Goal: Task Accomplishment & Management: Manage account settings

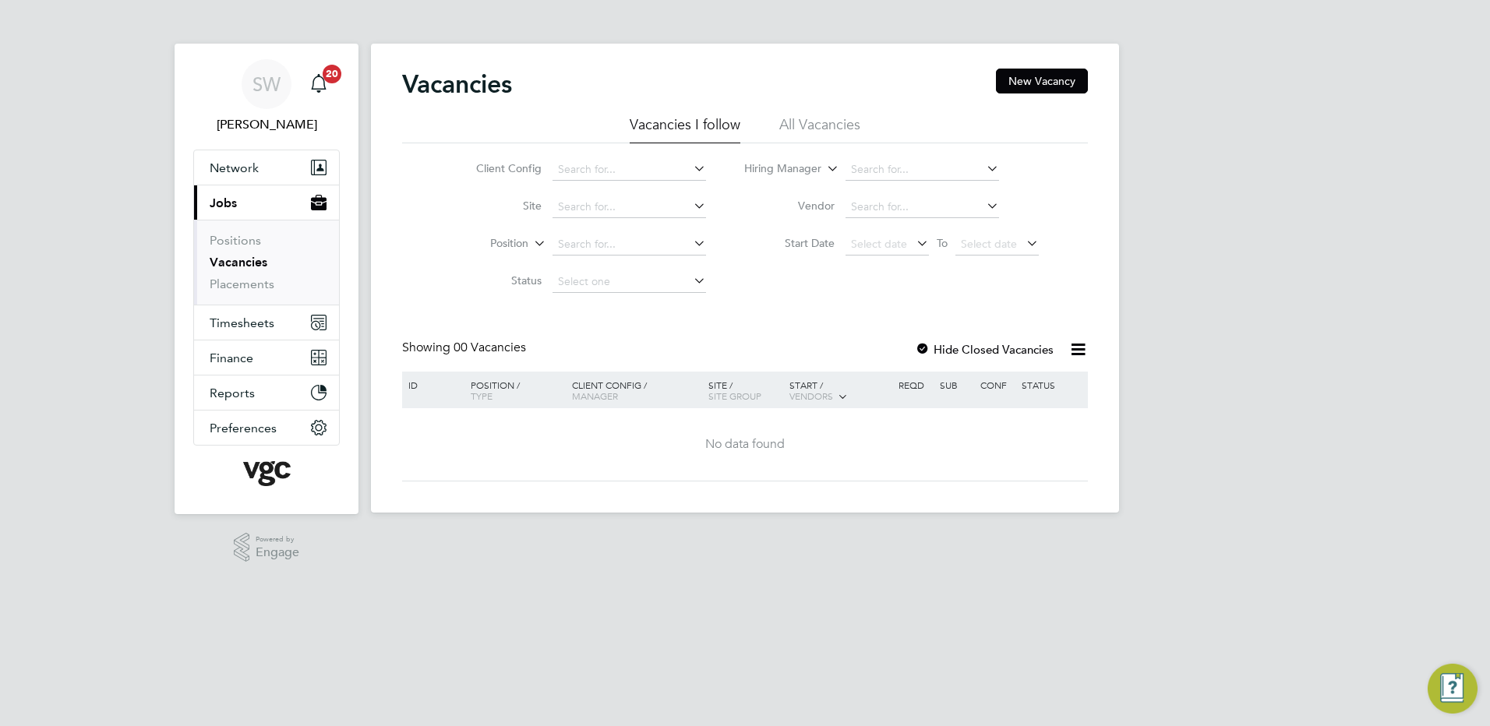
click at [232, 263] on link "Vacancies" at bounding box center [239, 262] width 58 height 15
click at [231, 241] on link "Positions" at bounding box center [235, 240] width 51 height 15
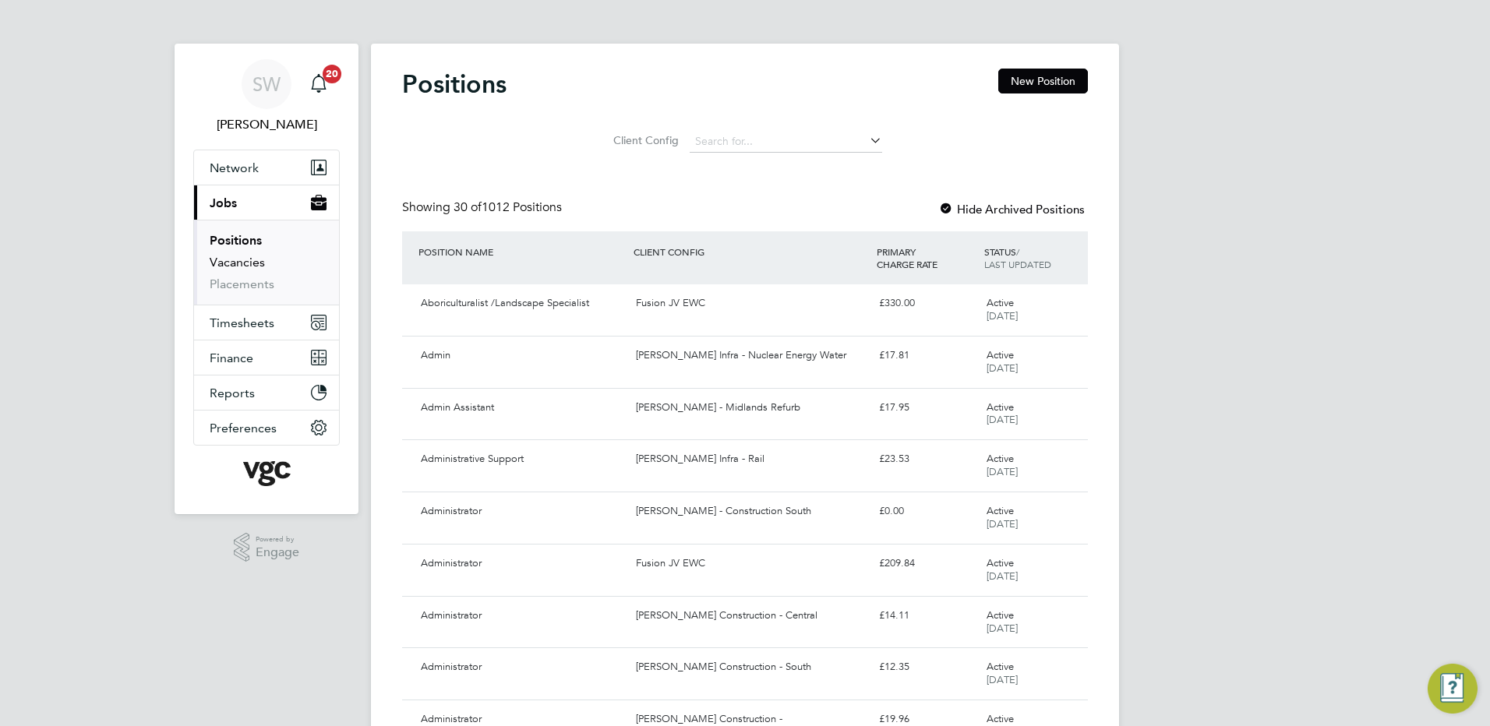
click at [245, 262] on link "Vacancies" at bounding box center [237, 262] width 55 height 15
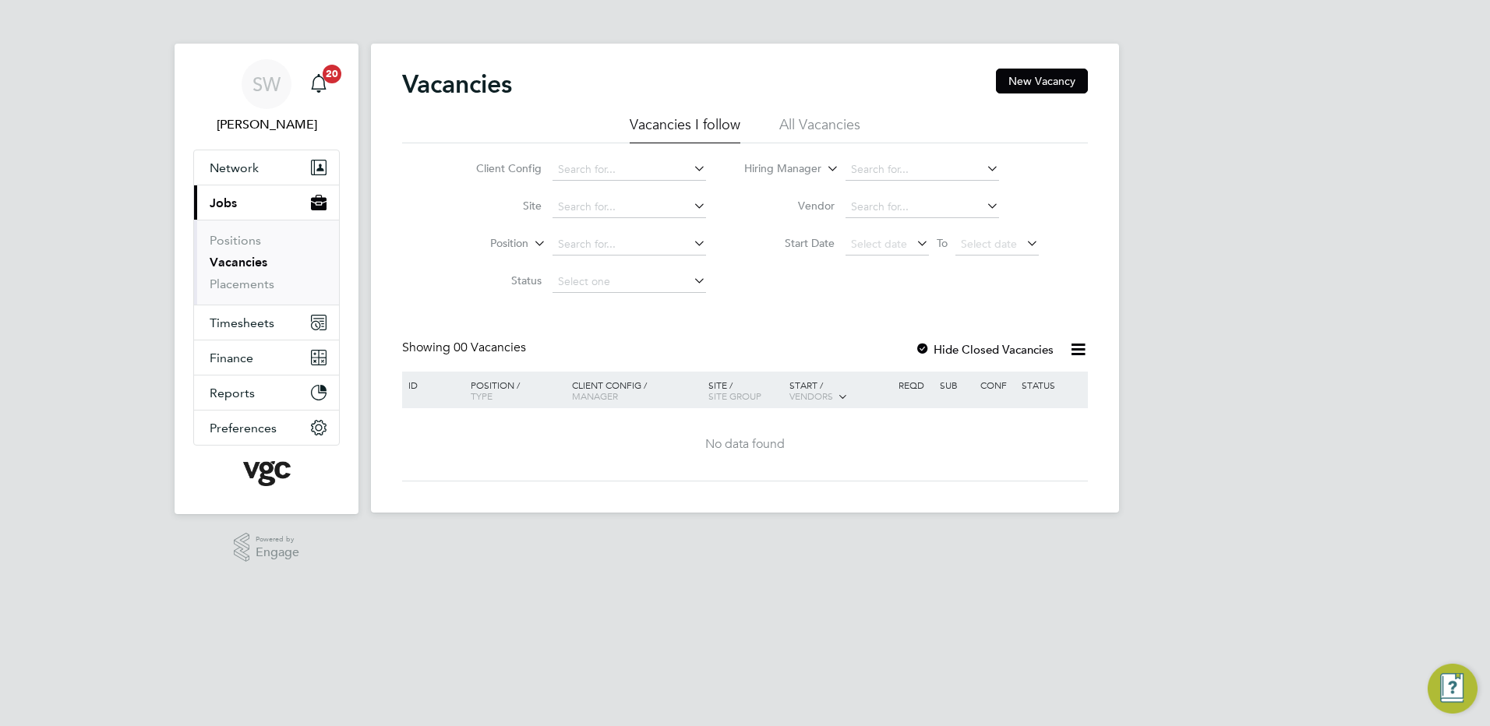
click at [690, 241] on icon at bounding box center [690, 243] width 0 height 22
click at [983, 167] on icon at bounding box center [983, 168] width 0 height 22
type input "phil"
click at [690, 202] on icon at bounding box center [690, 206] width 0 height 22
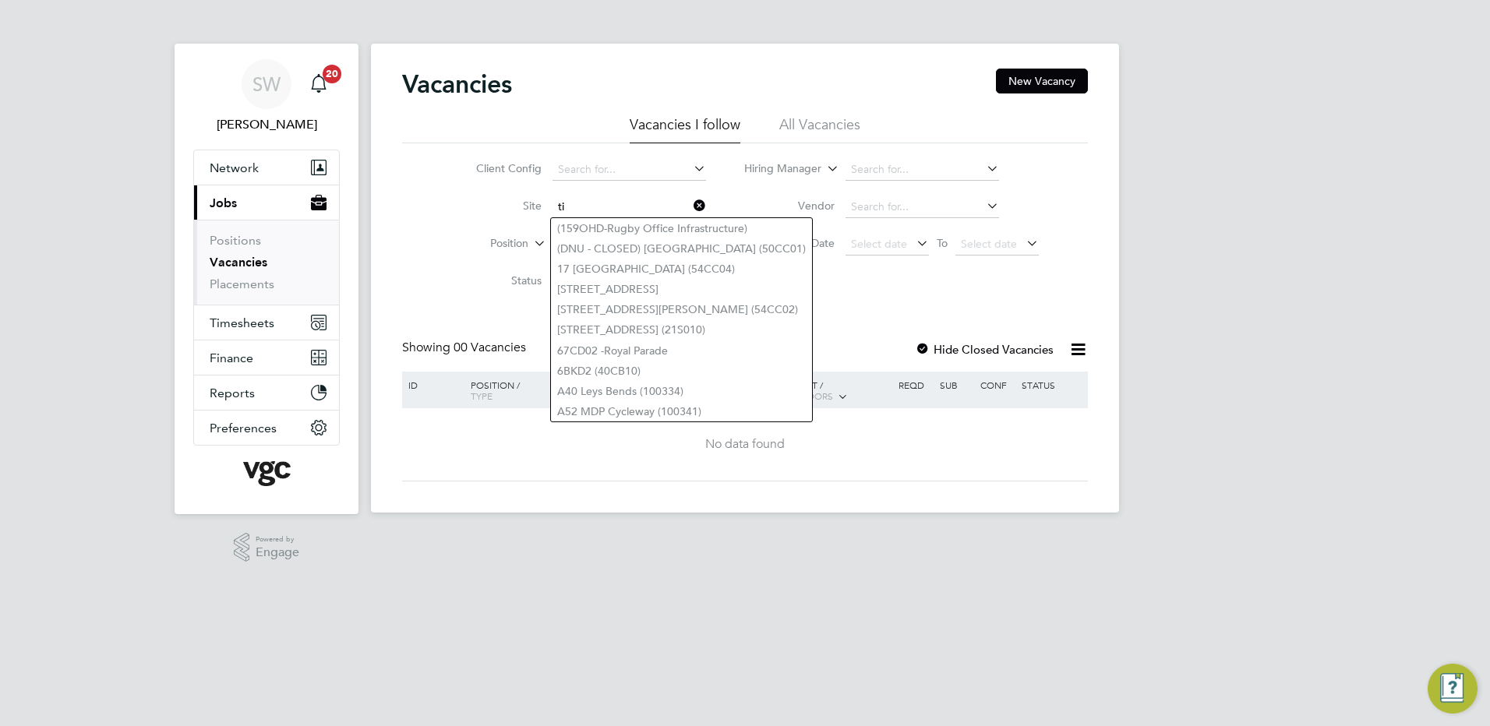
type input "ti"
click at [798, 121] on li "All Vacancies" at bounding box center [819, 129] width 81 height 28
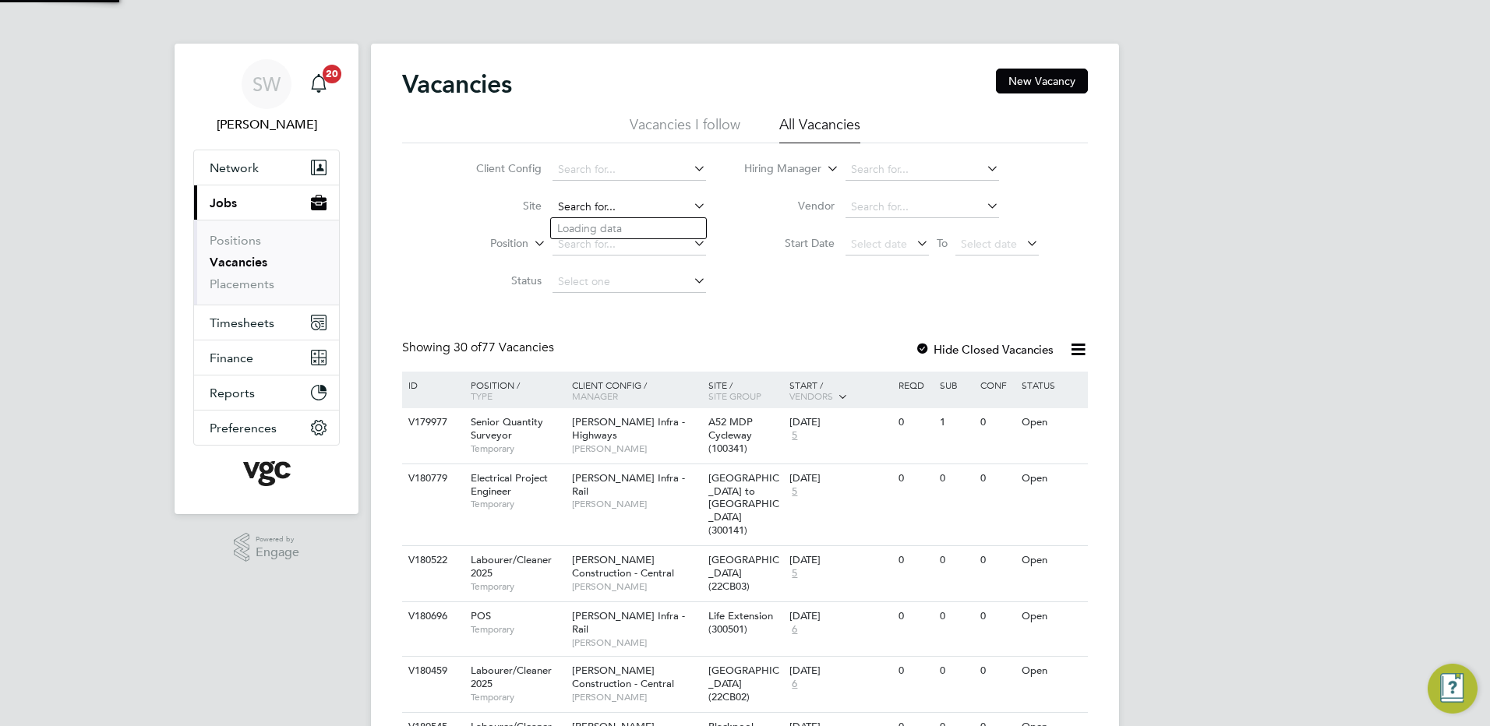
click at [602, 209] on input at bounding box center [630, 207] width 154 height 22
click at [610, 308] on li "TKRE (4TT003) - Til bury to Grain Recon" at bounding box center [653, 312] width 205 height 21
type input "TKRE (4TT003) - Tilbury to Grain Recon"
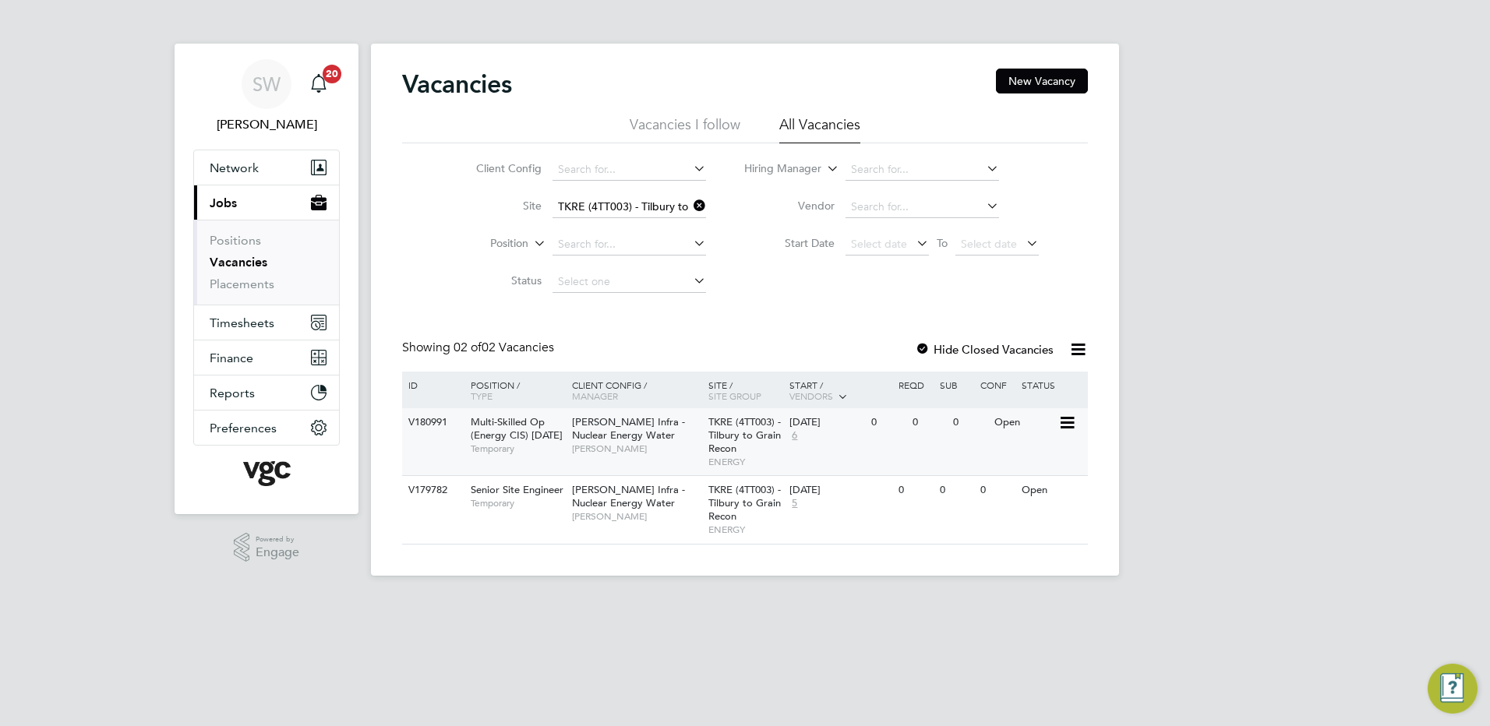
click at [1015, 425] on div "Open" at bounding box center [1024, 422] width 68 height 29
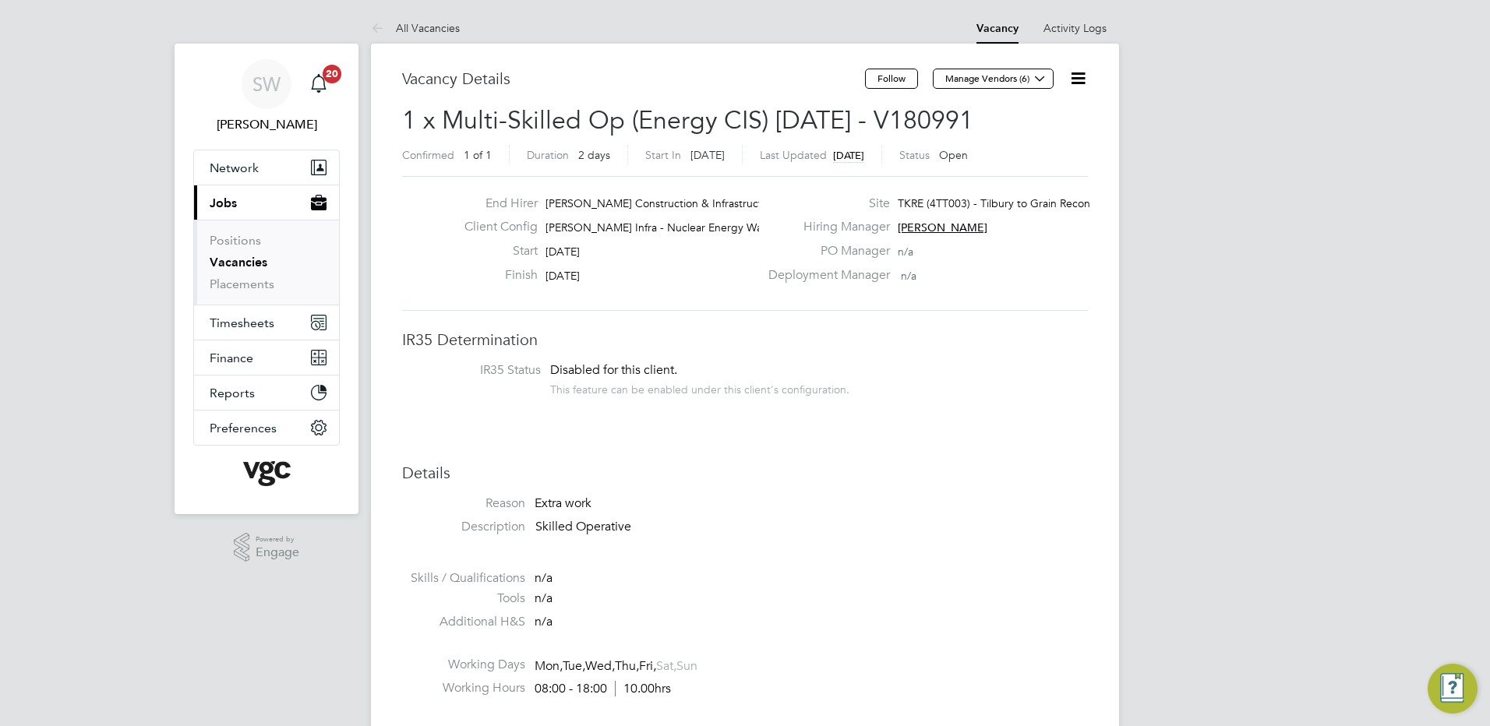
click at [1083, 72] on icon at bounding box center [1077, 78] width 19 height 19
click at [1040, 114] on li "Edit Vacancy e" at bounding box center [1040, 115] width 90 height 22
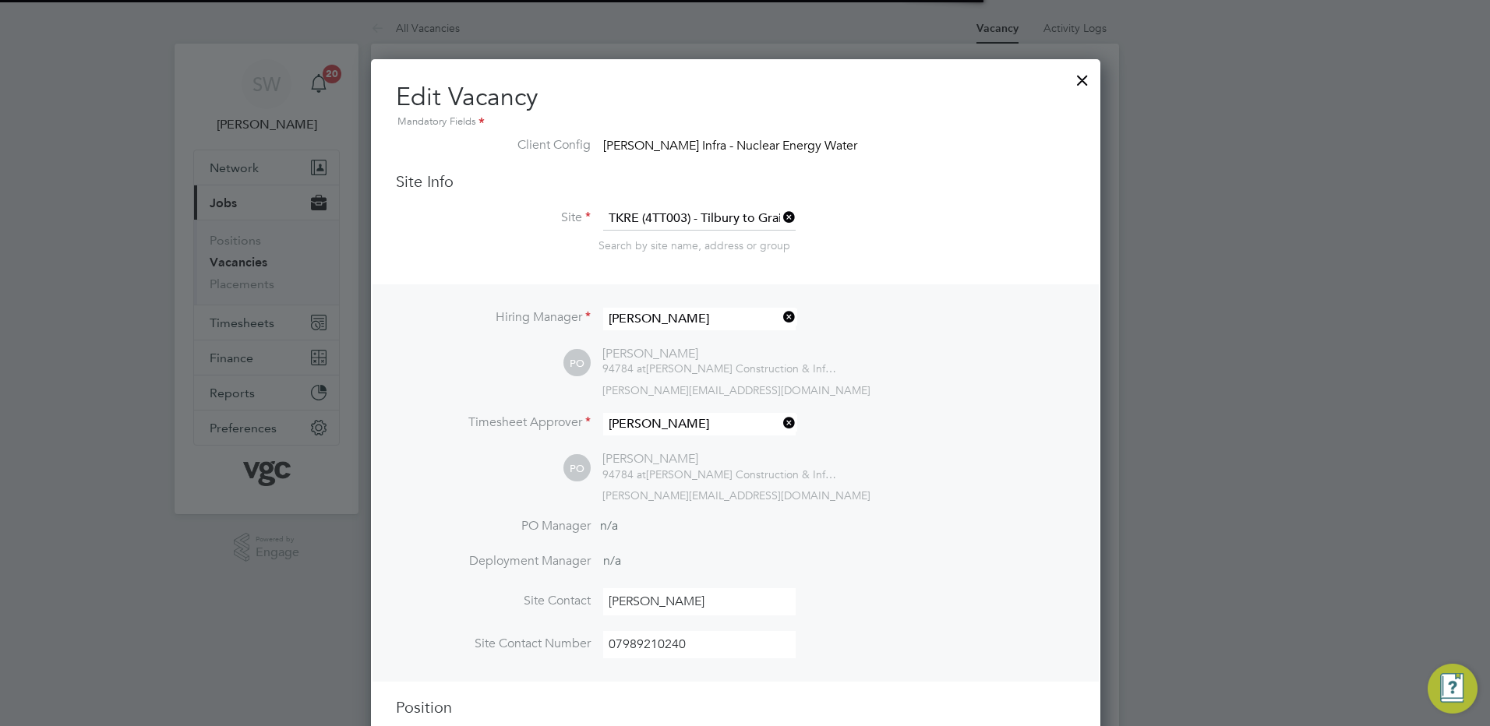
scroll to position [46, 82]
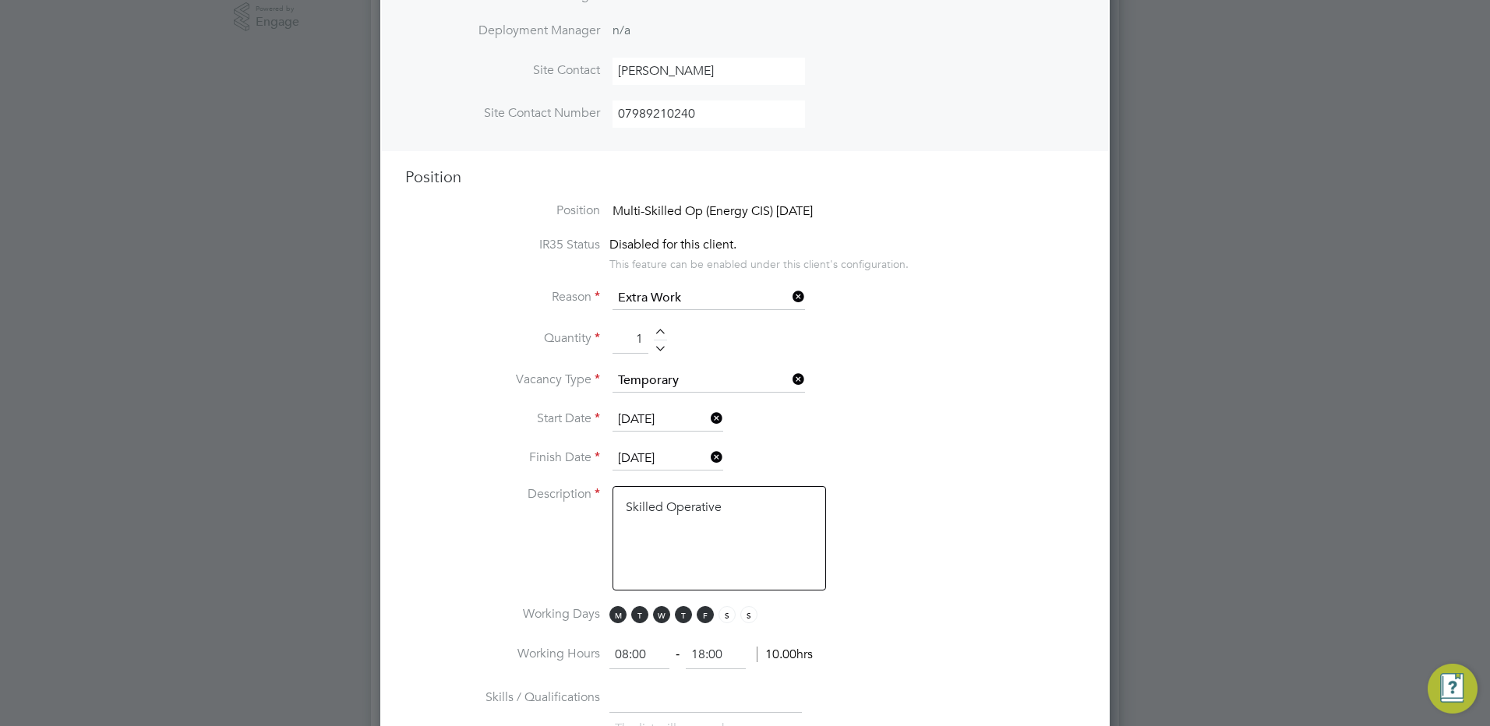
click at [708, 416] on icon at bounding box center [708, 419] width 0 height 22
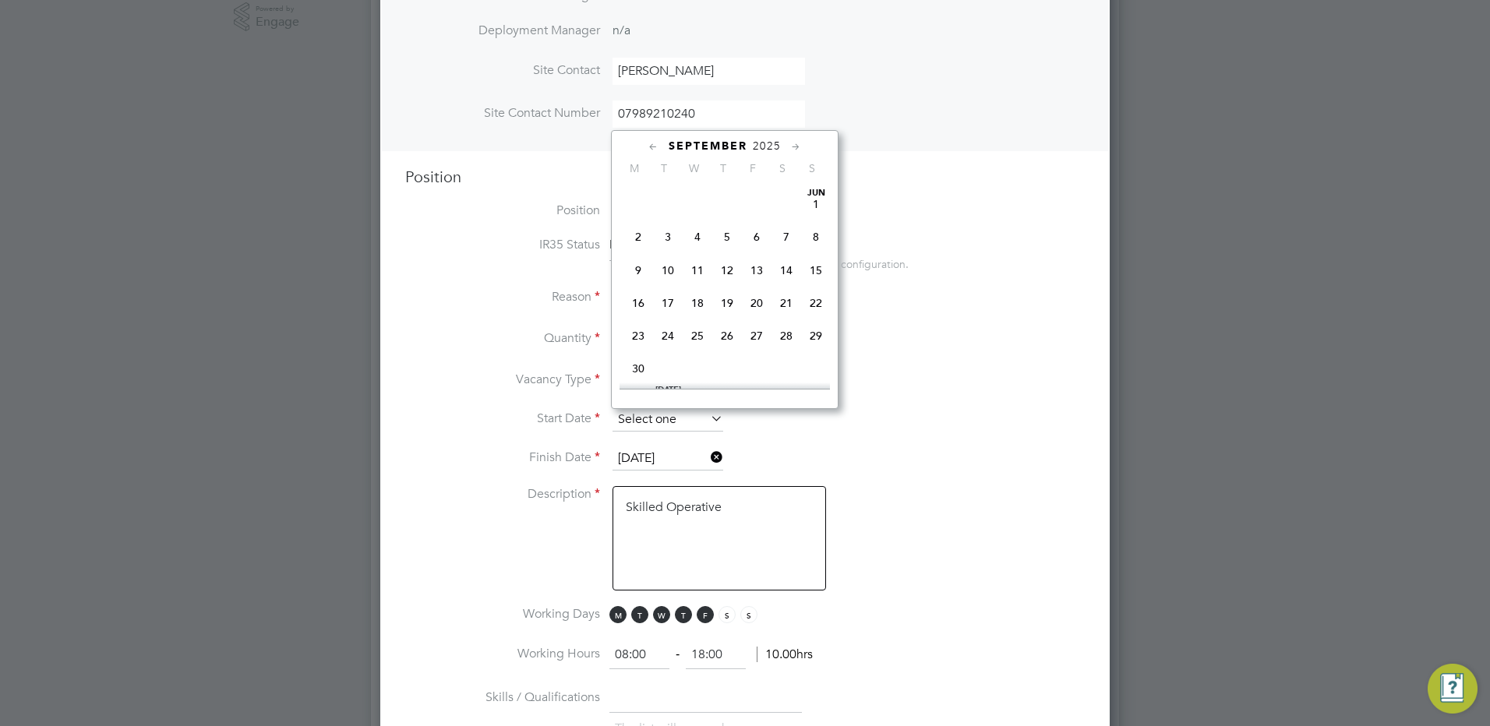
click at [692, 419] on input at bounding box center [668, 419] width 111 height 23
click at [635, 269] on span "22" at bounding box center [638, 256] width 30 height 30
type input "[DATE]"
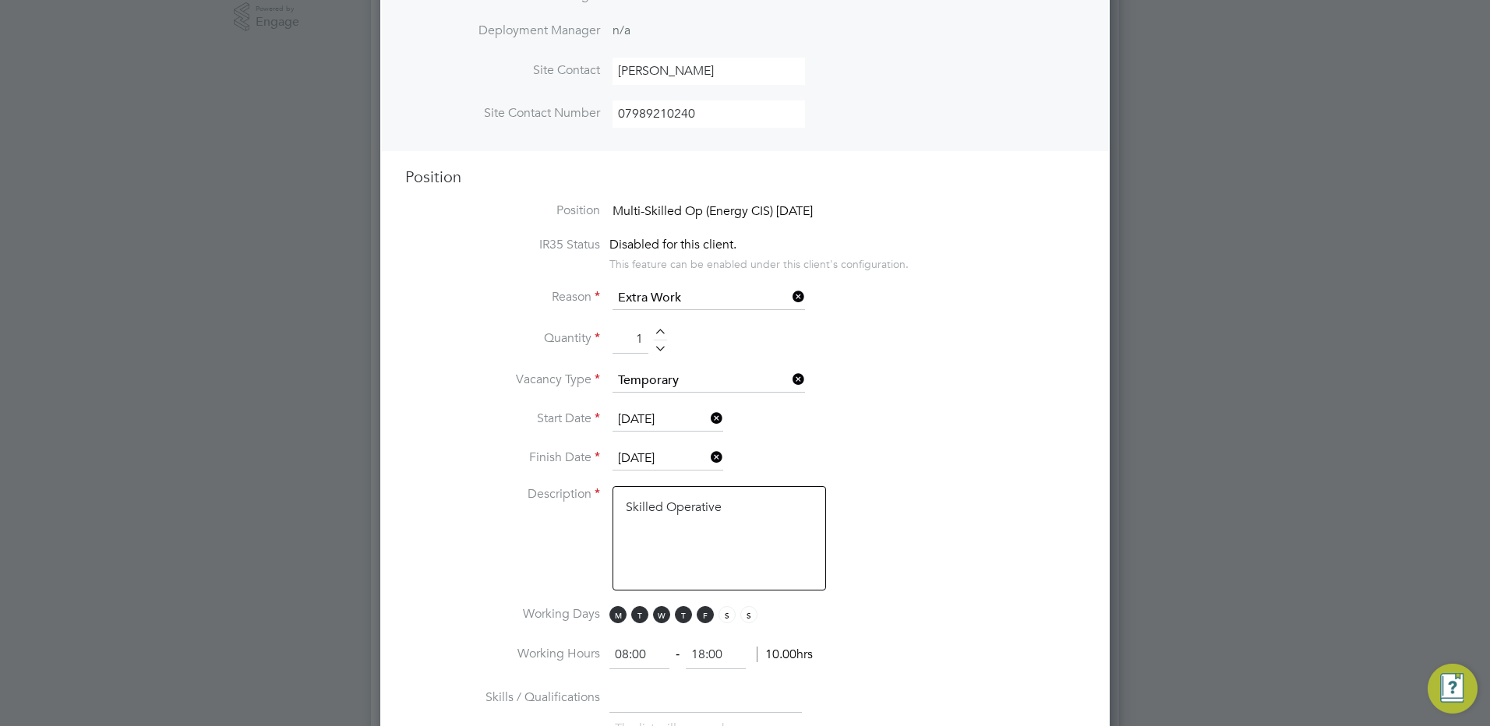
click at [915, 418] on li "Start Date [DATE]" at bounding box center [745, 427] width 680 height 39
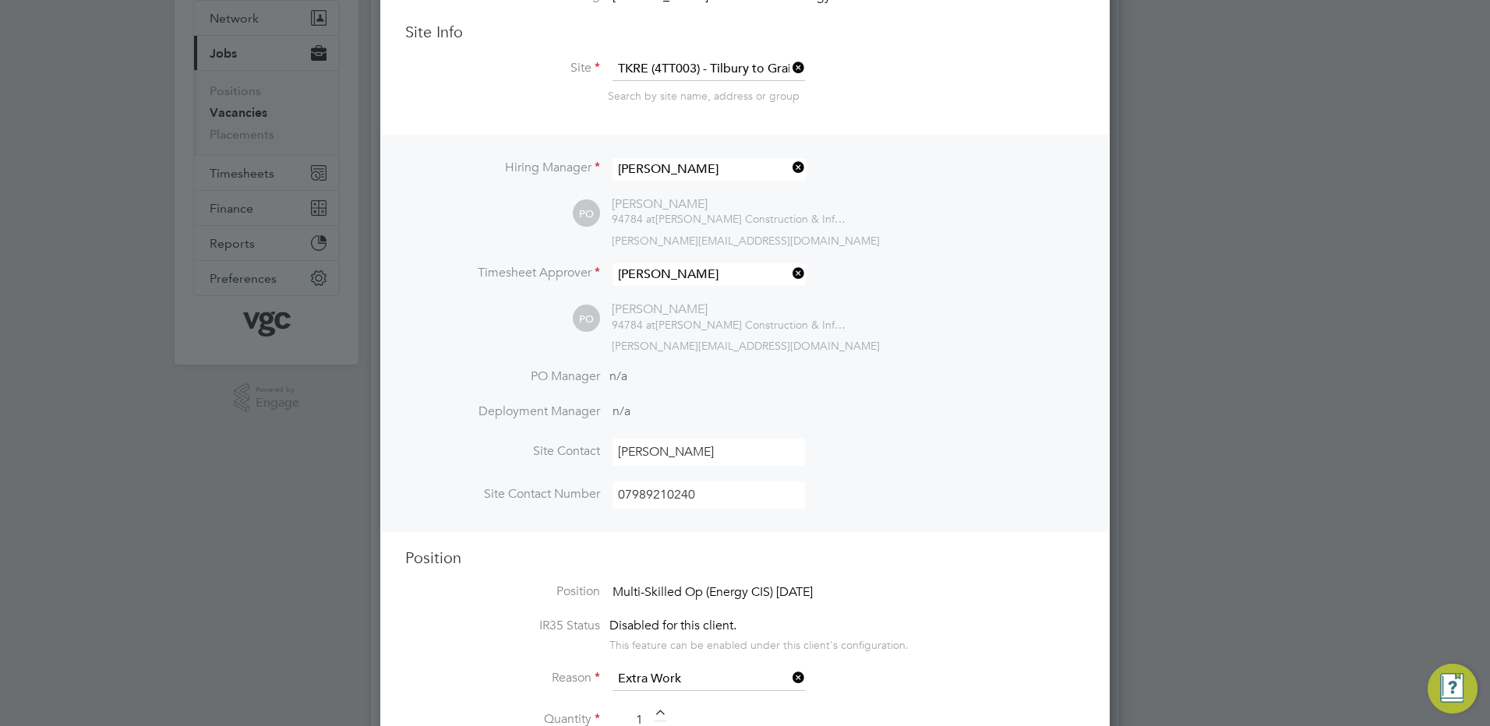
scroll to position [0, 0]
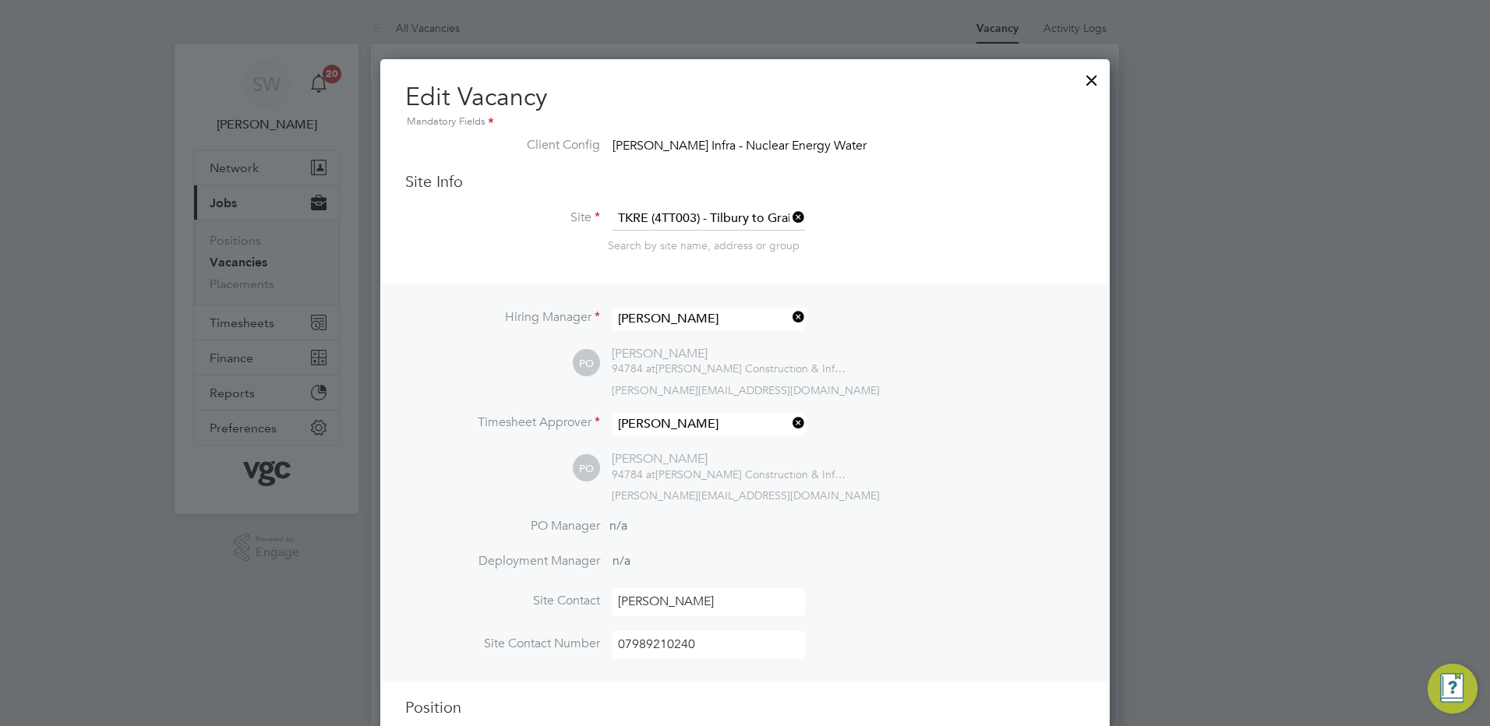
click at [1089, 78] on div at bounding box center [1092, 76] width 28 height 28
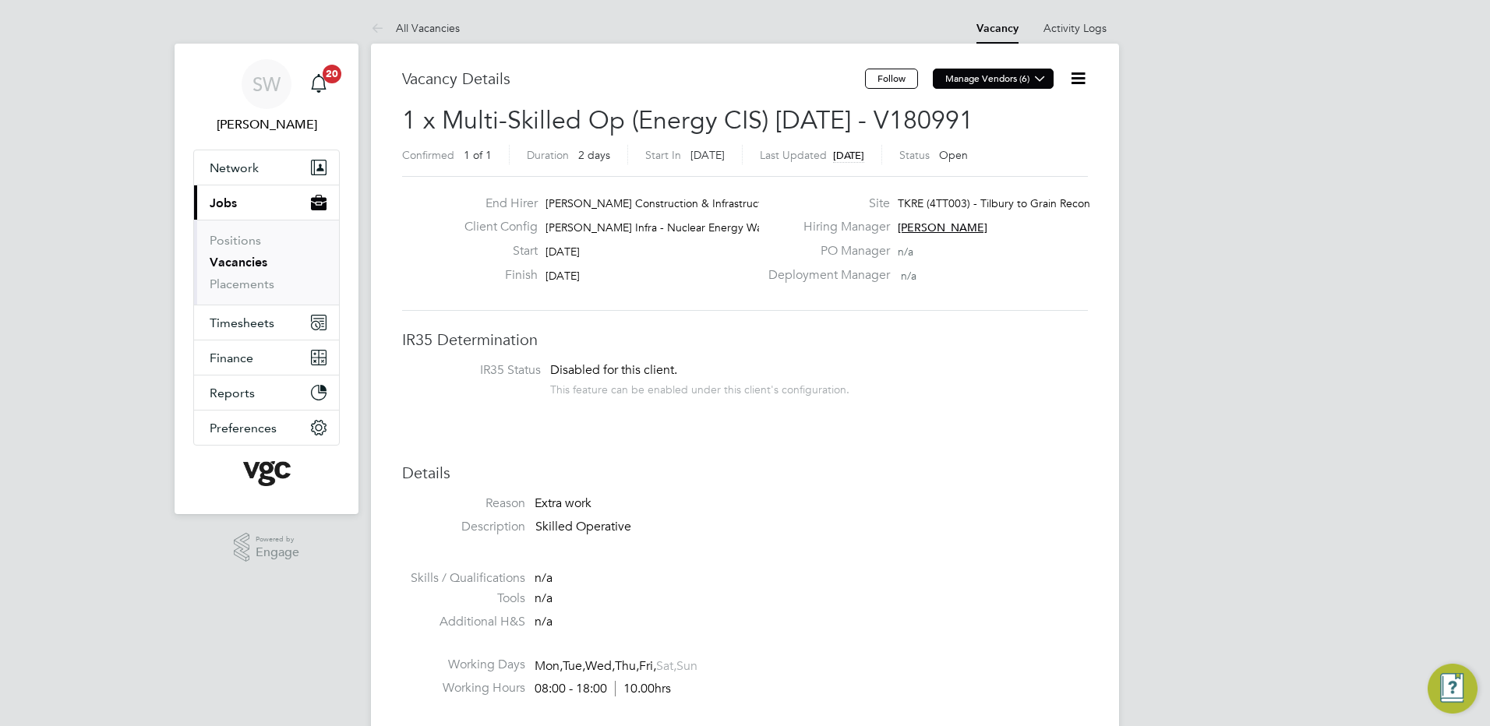
click at [1028, 78] on button "Manage Vendors (6)" at bounding box center [993, 79] width 121 height 20
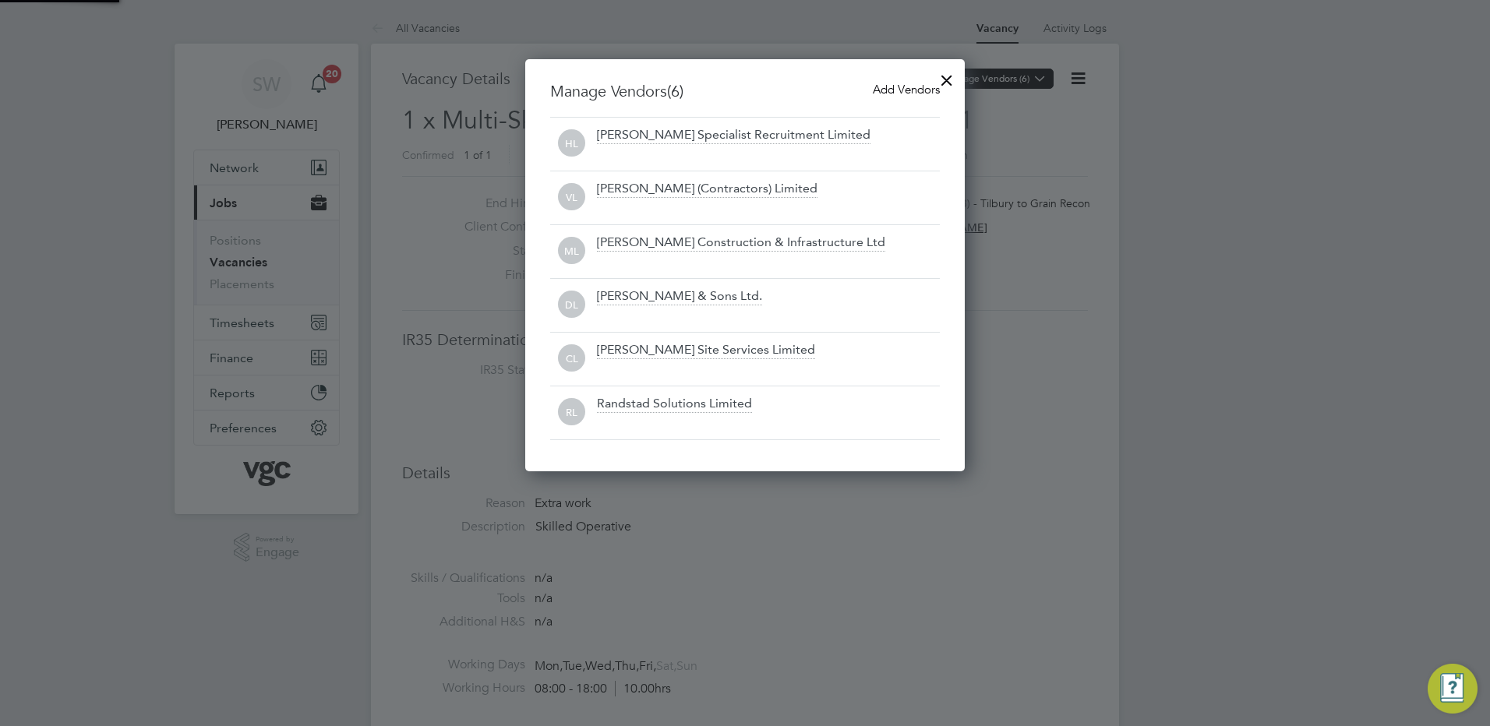
scroll to position [413, 440]
click at [1261, 144] on div at bounding box center [745, 363] width 1490 height 726
click at [1181, 107] on div at bounding box center [745, 363] width 1490 height 726
click at [951, 74] on div at bounding box center [947, 76] width 28 height 28
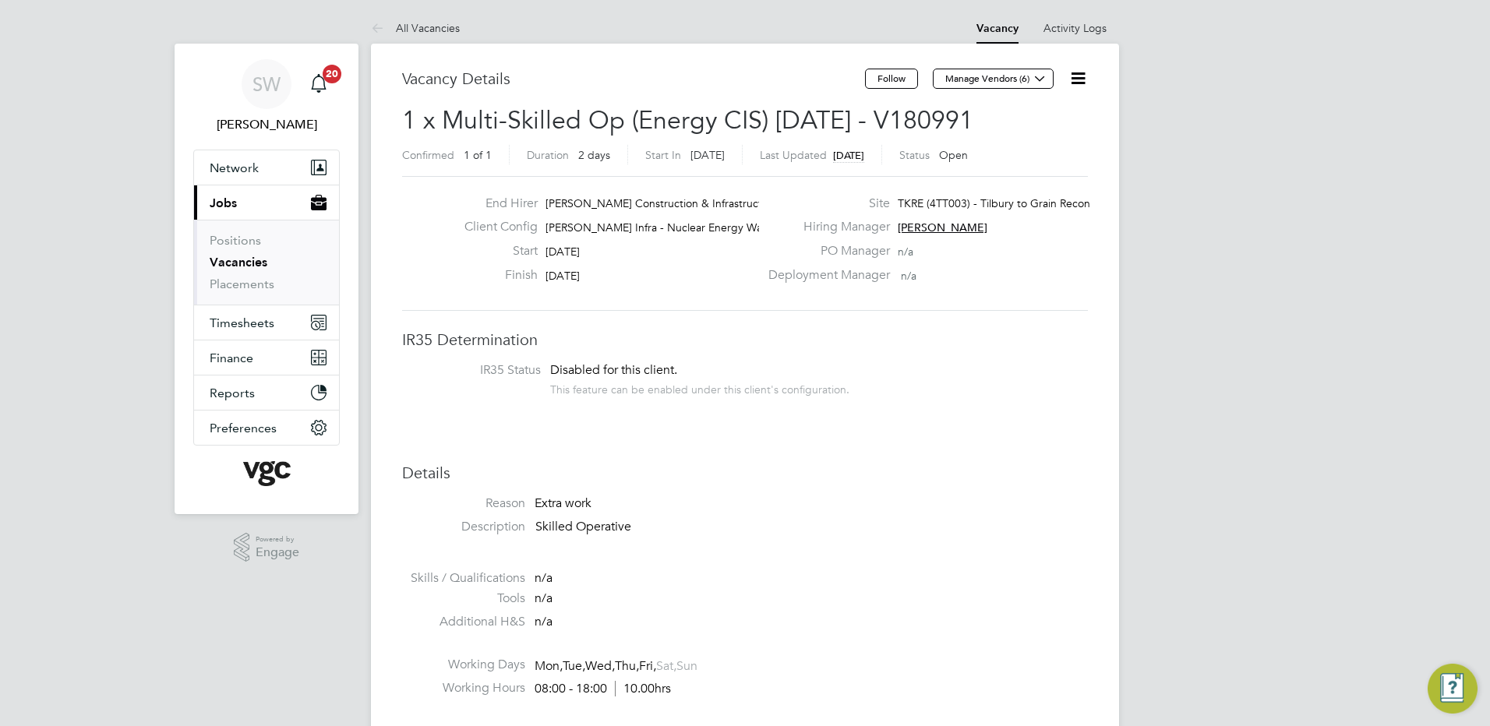
click at [756, 308] on div "End Hirer [PERSON_NAME] Construction & Infrastruct… Client Config [PERSON_NAME]…" at bounding box center [745, 243] width 686 height 135
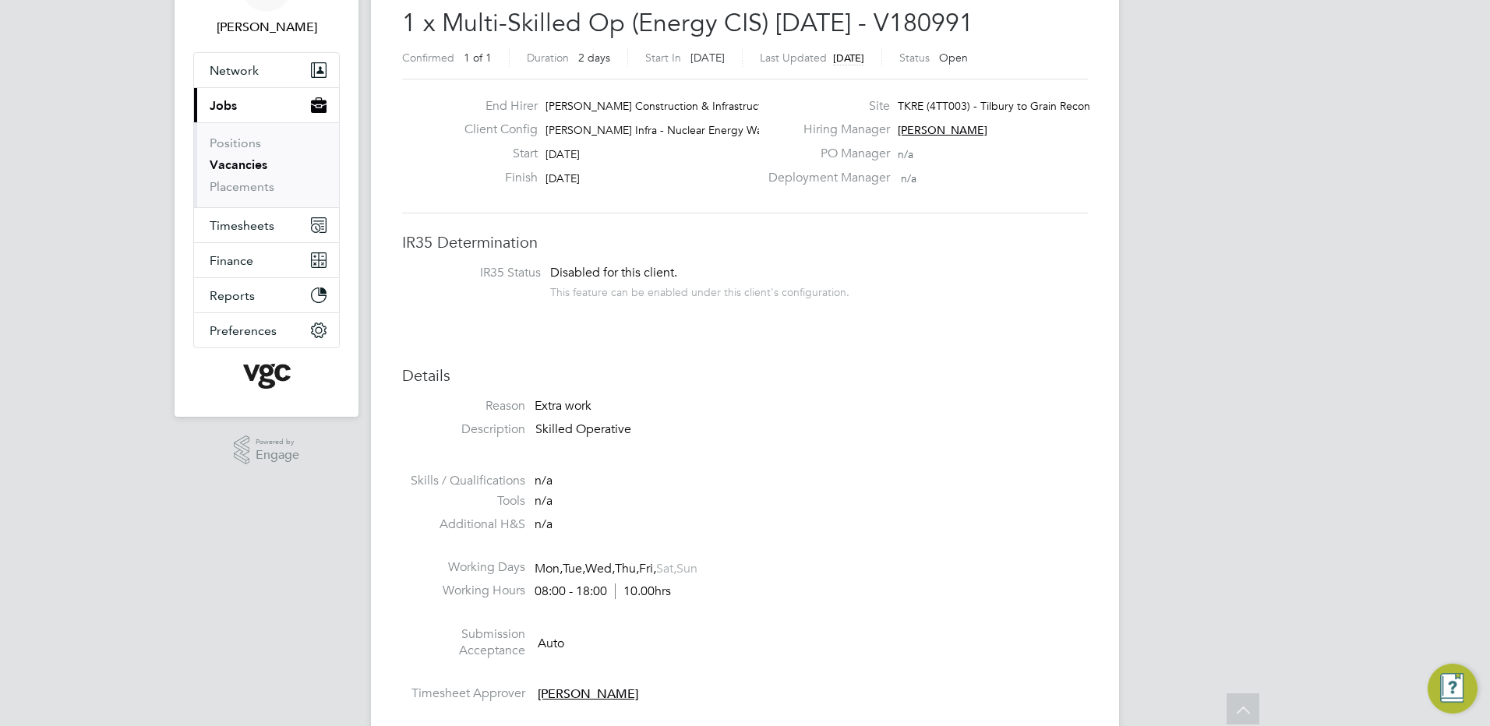
scroll to position [0, 0]
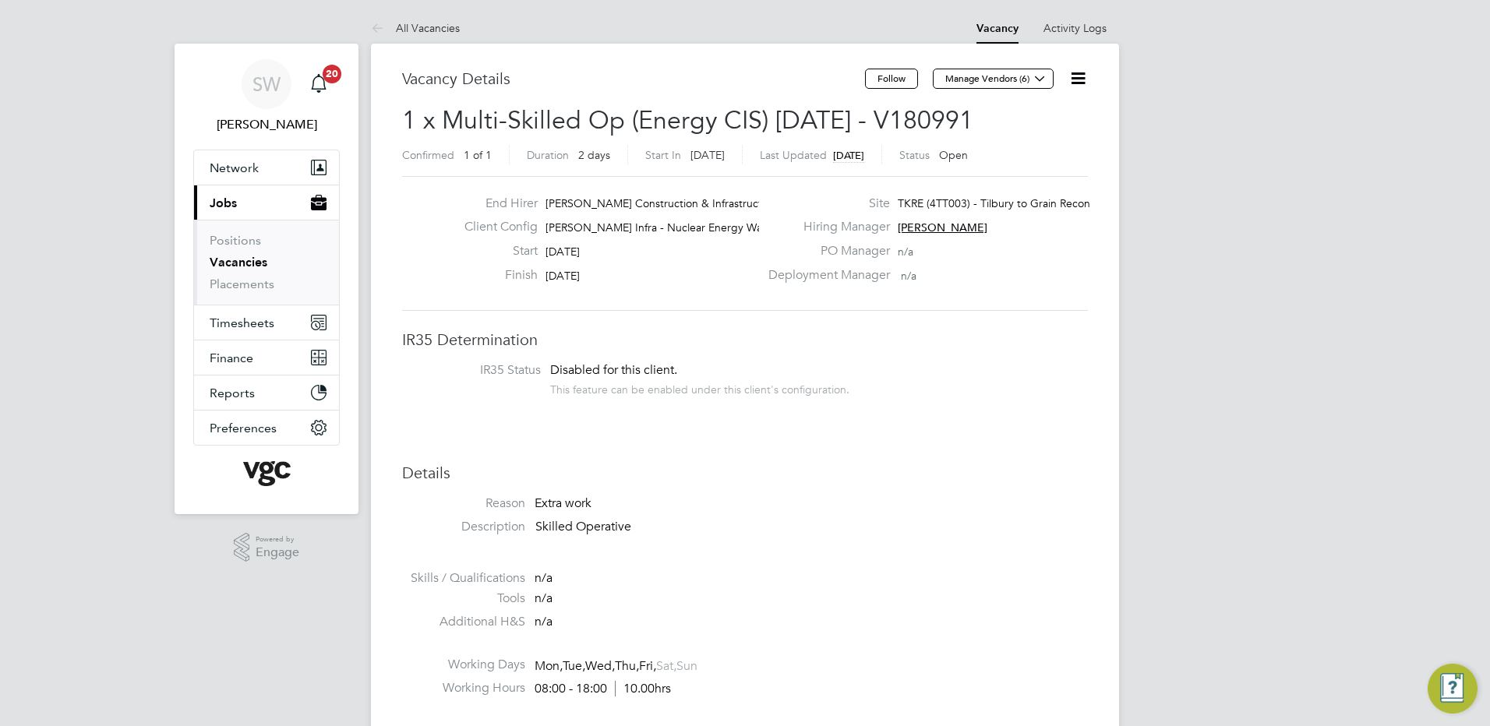
click at [1083, 76] on icon at bounding box center [1077, 78] width 19 height 19
click at [1008, 136] on li "Update Status" at bounding box center [1040, 137] width 90 height 22
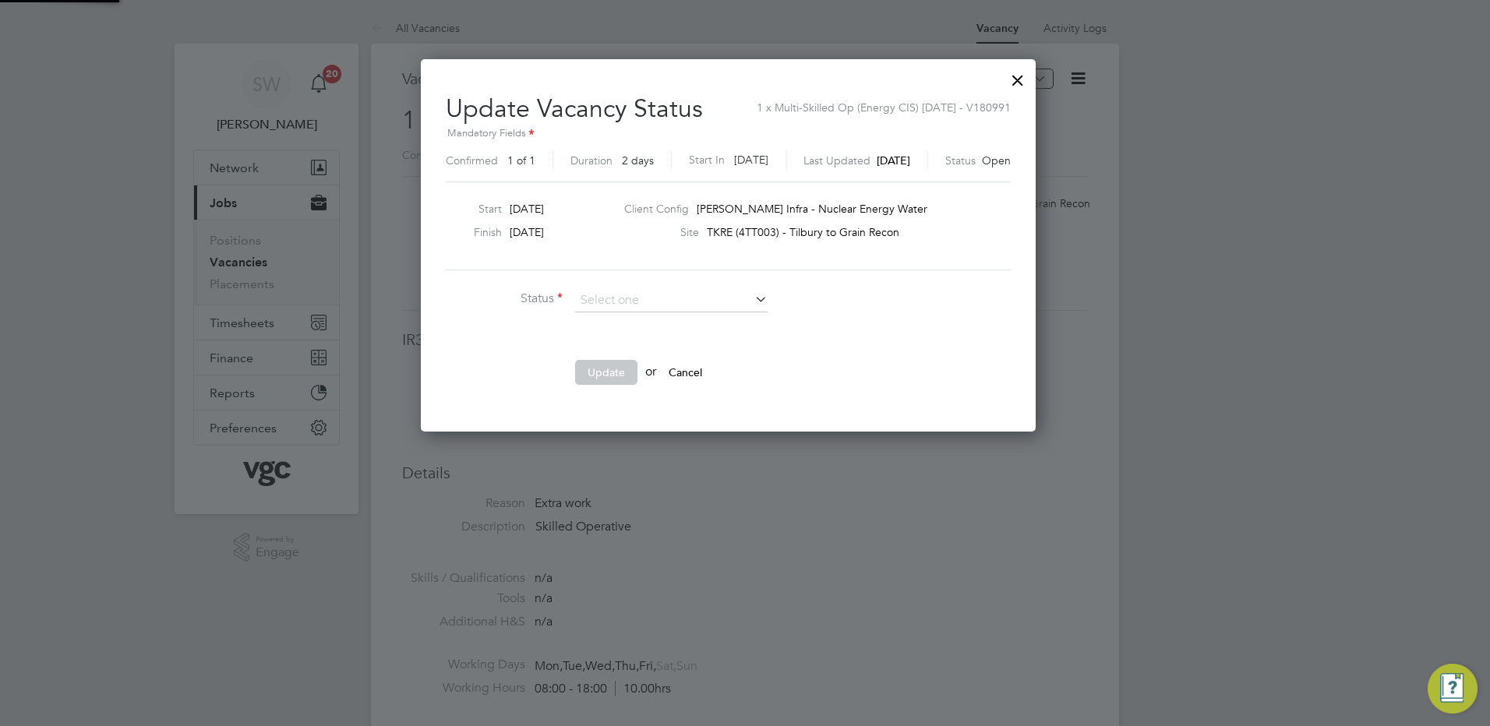
scroll to position [372, 648]
click at [1032, 73] on div at bounding box center [1018, 76] width 28 height 28
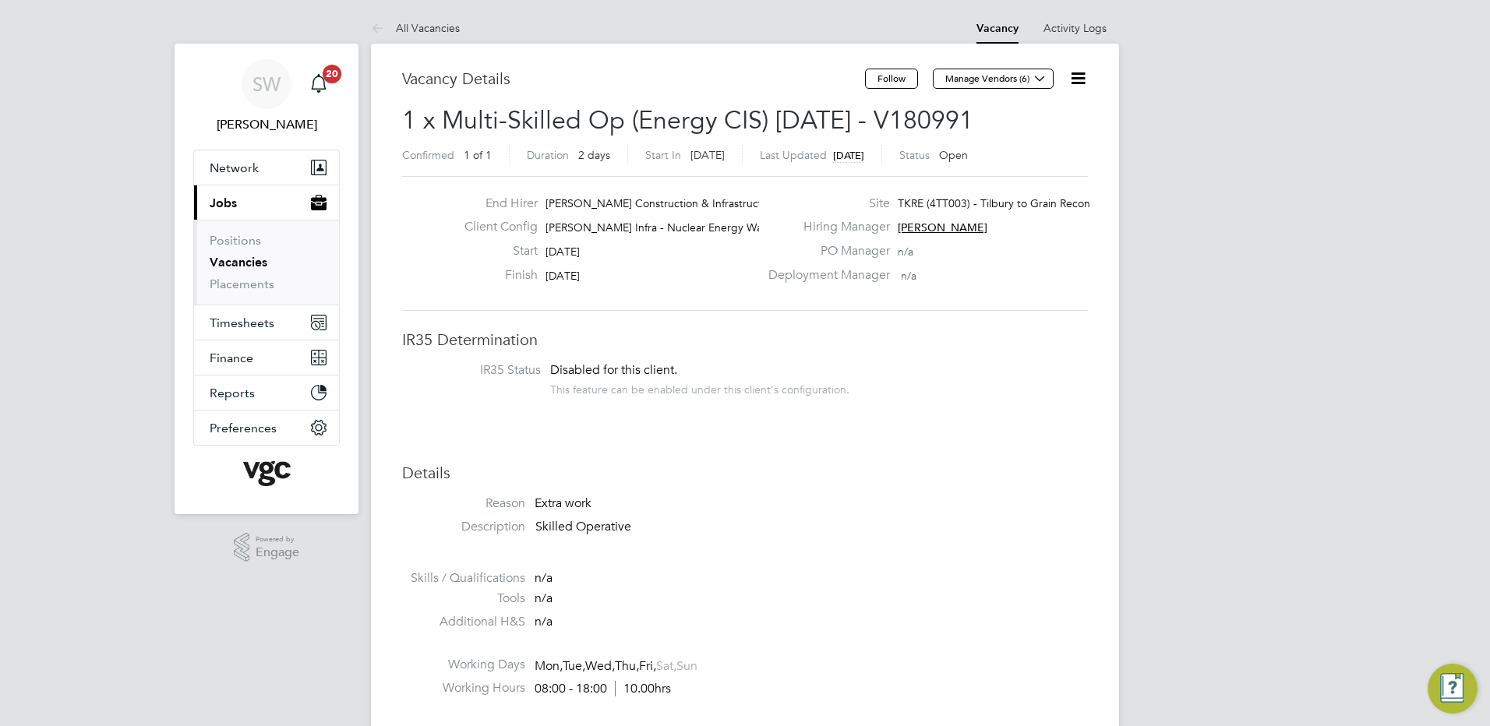
click at [1080, 73] on icon at bounding box center [1077, 78] width 19 height 19
click at [1022, 114] on li "Edit Vacancy e" at bounding box center [1040, 115] width 90 height 22
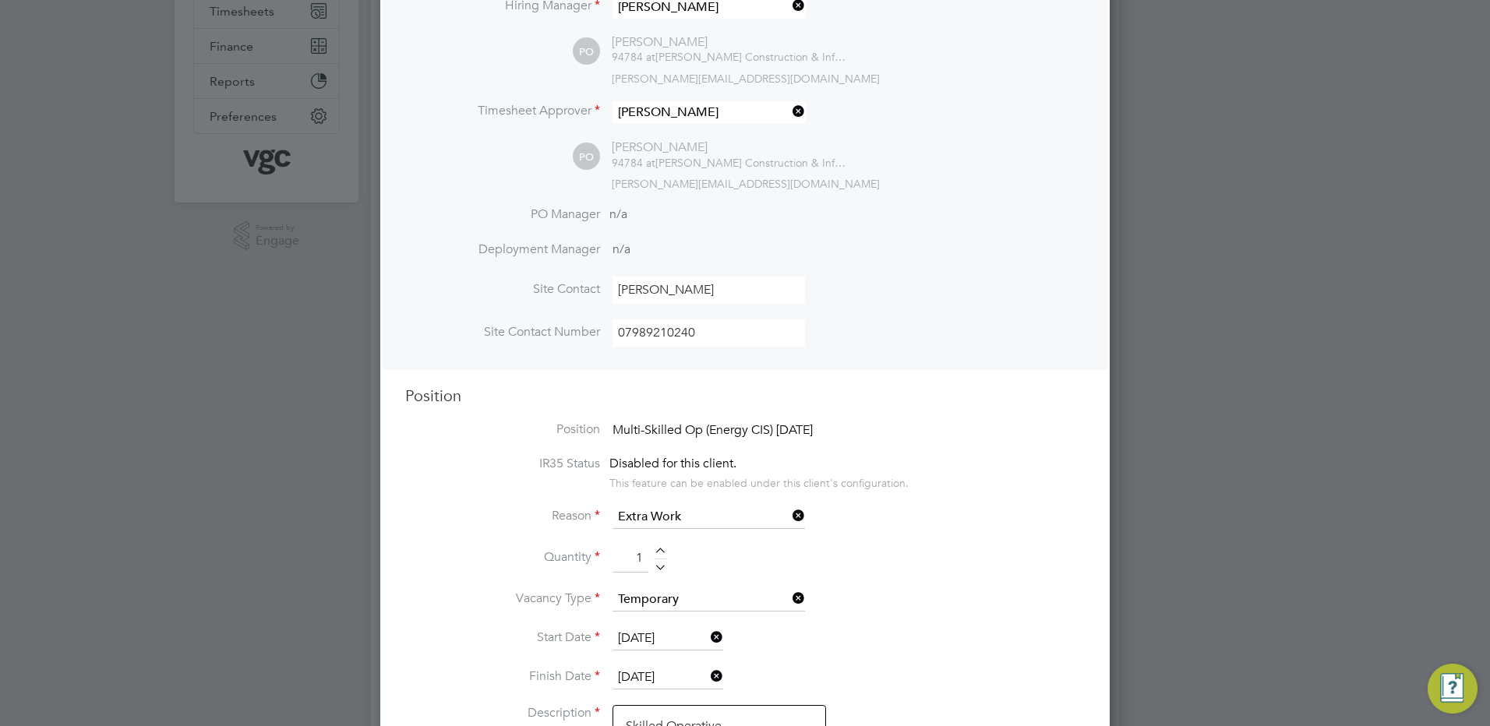
scroll to position [468, 0]
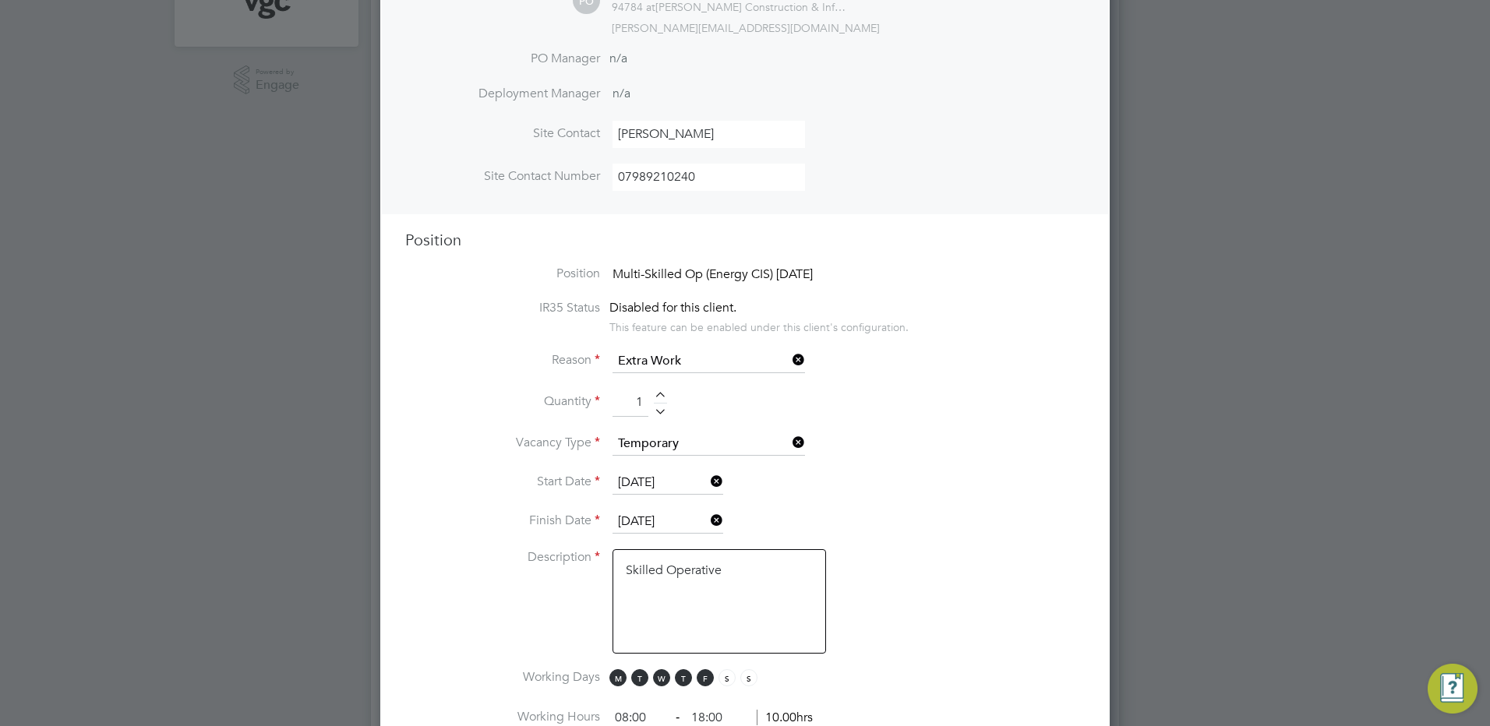
click at [661, 396] on div at bounding box center [660, 397] width 13 height 11
click at [660, 415] on div at bounding box center [660, 409] width 13 height 11
type input "1"
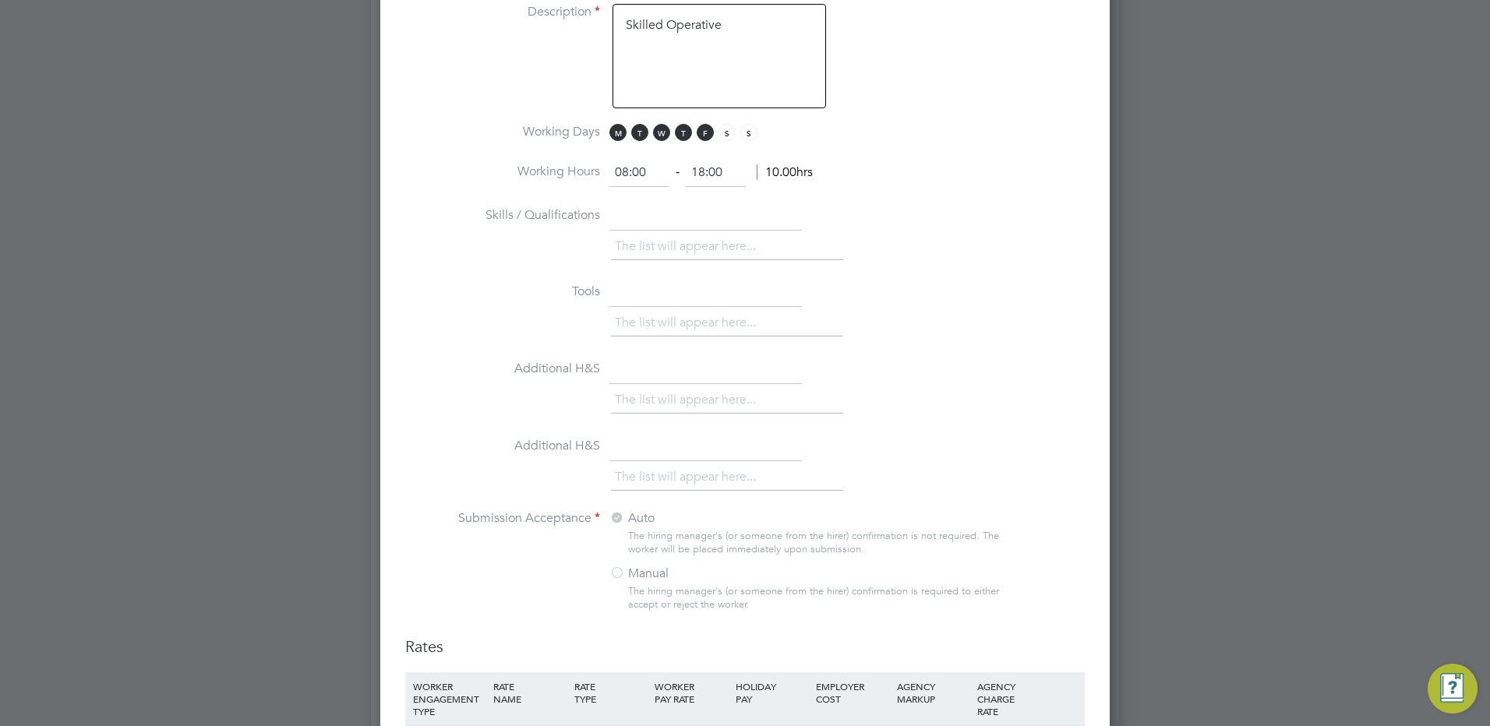
scroll to position [1310, 0]
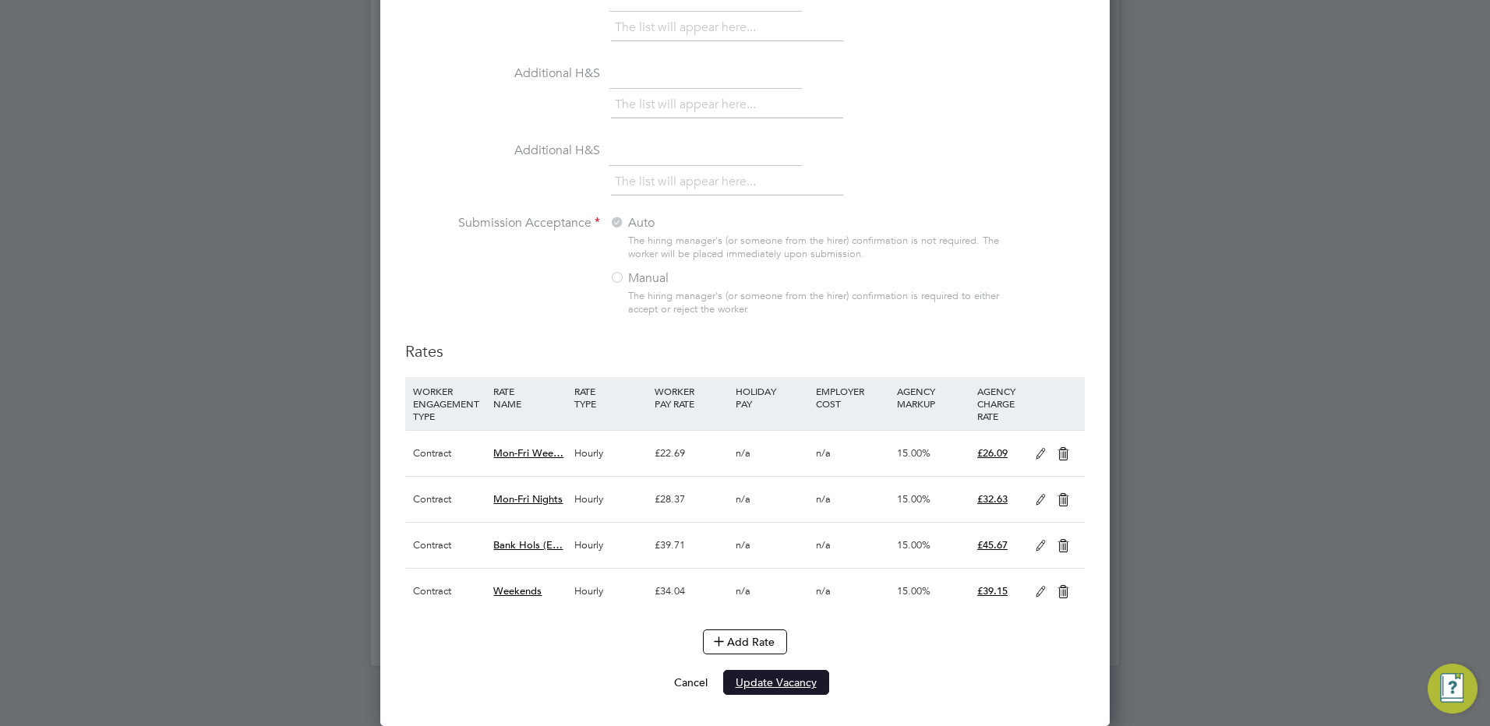
click at [793, 673] on button "Update Vacancy" at bounding box center [776, 682] width 106 height 25
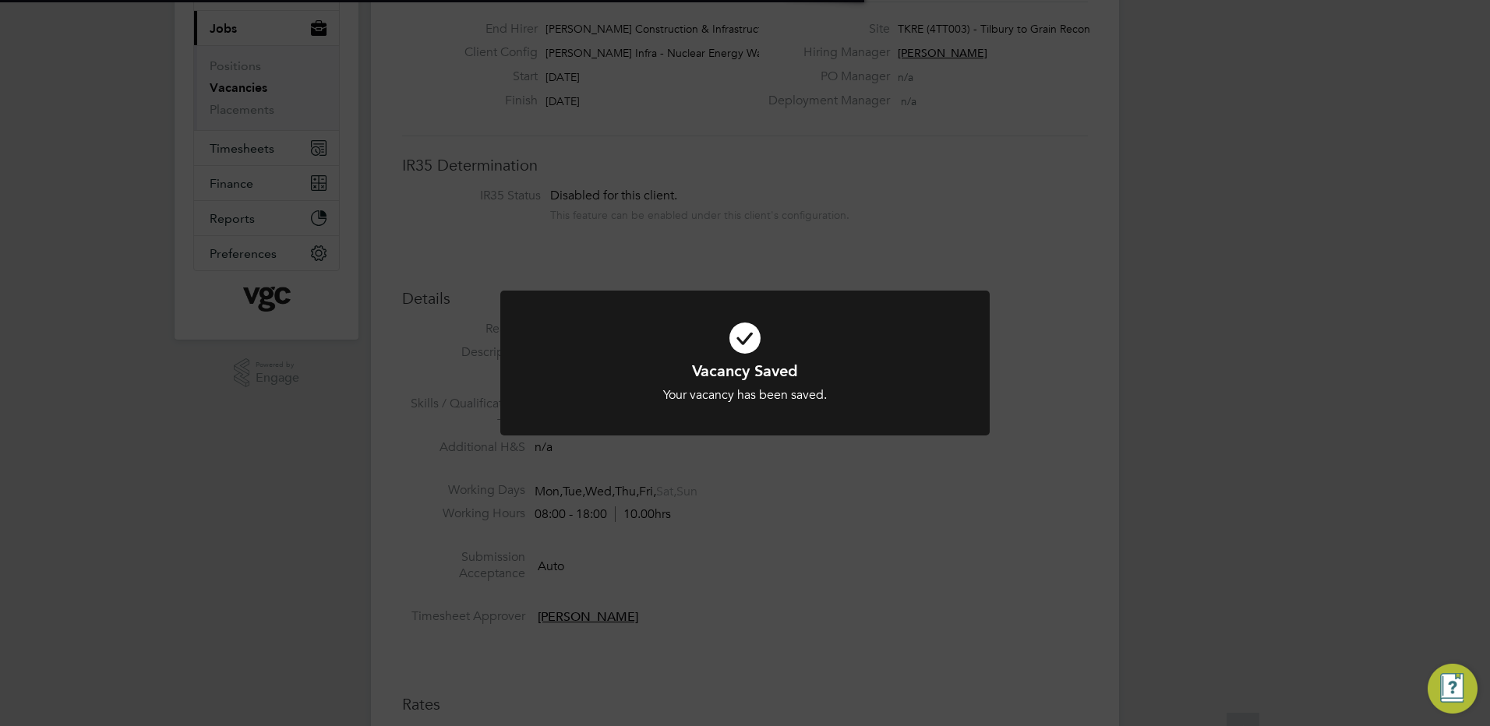
scroll to position [62, 0]
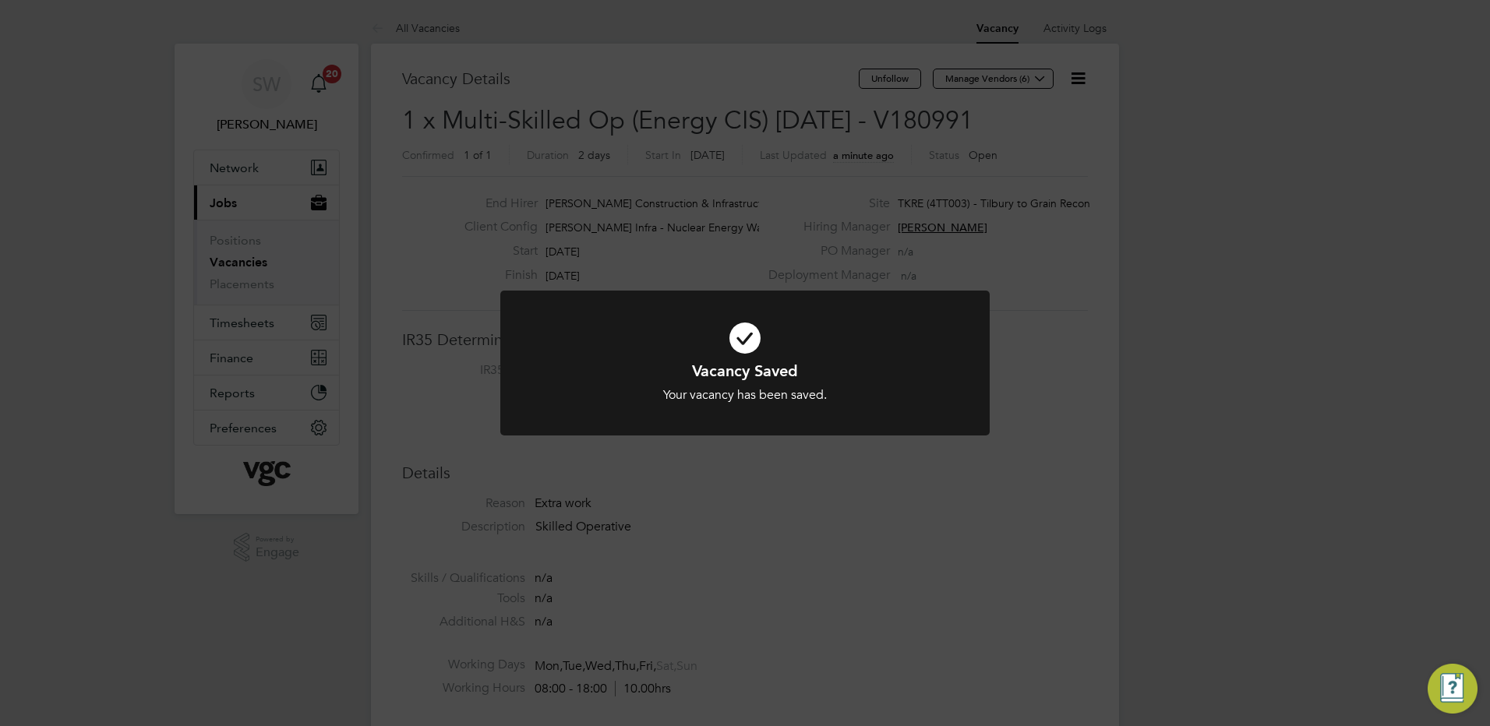
click at [1134, 323] on div "Vacancy Saved Your vacancy has been saved. Cancel Okay" at bounding box center [745, 363] width 1490 height 726
